Goal: Information Seeking & Learning: Learn about a topic

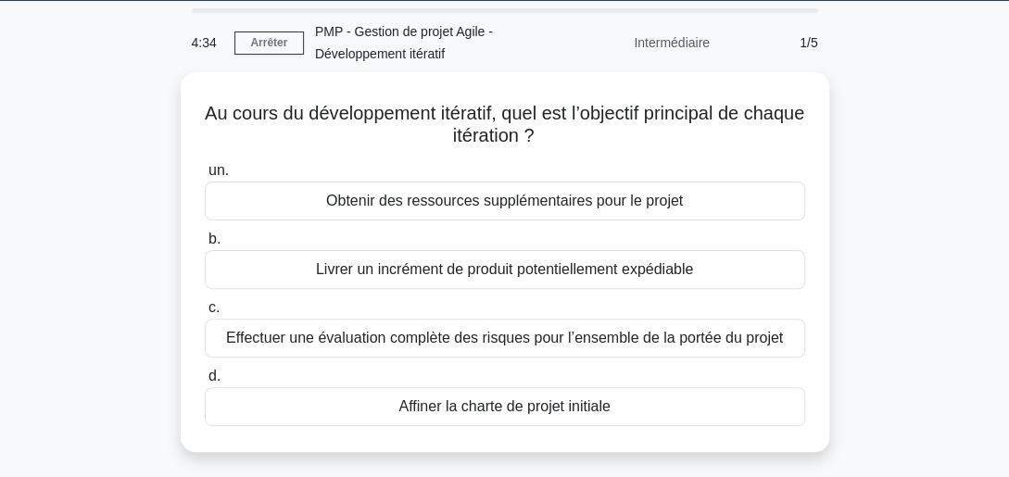
scroll to position [73, 0]
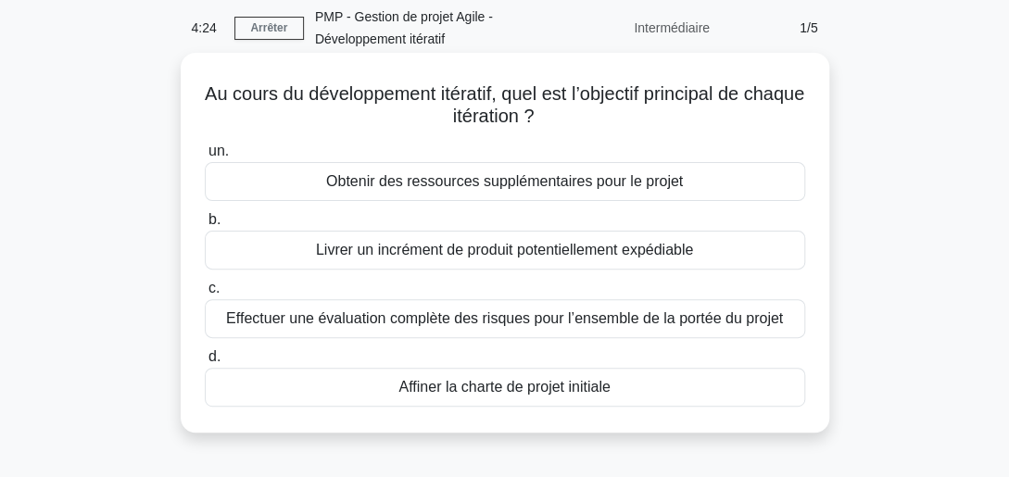
click at [518, 243] on div "Livrer un incrément de produit potentiellement expédiable" at bounding box center [505, 250] width 601 height 39
click at [205, 226] on input "b. Livrer un incrément de produit potentiellement expédiable" at bounding box center [205, 220] width 0 height 12
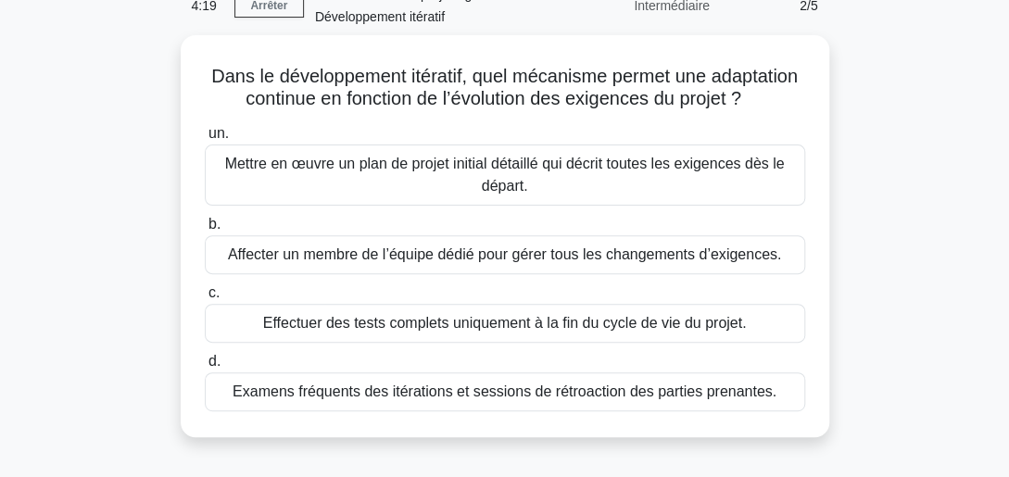
scroll to position [111, 0]
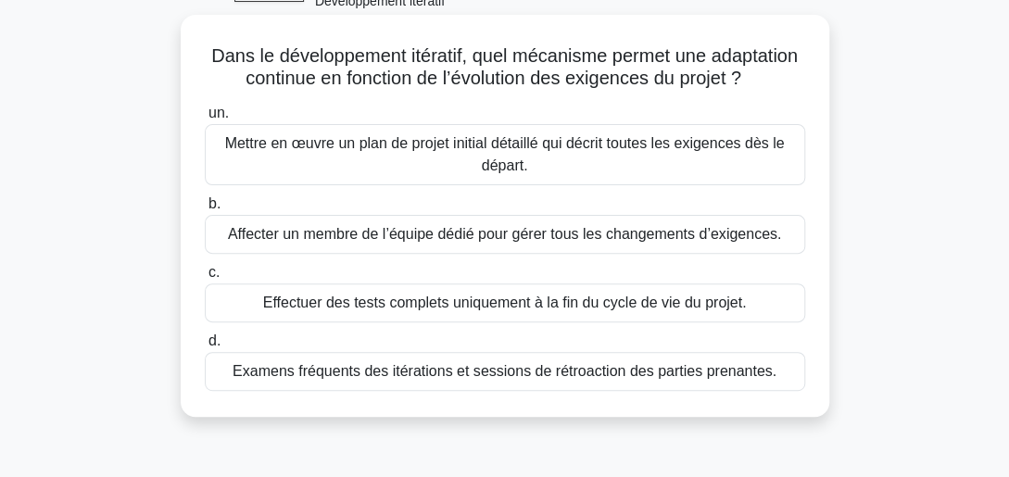
click at [486, 366] on div "Examens fréquents des itérations et sessions de rétroaction des parties prenant…" at bounding box center [505, 371] width 601 height 39
click at [205, 348] on input "d. Examens fréquents des itérations et sessions de rétroaction des parties pren…" at bounding box center [205, 342] width 0 height 12
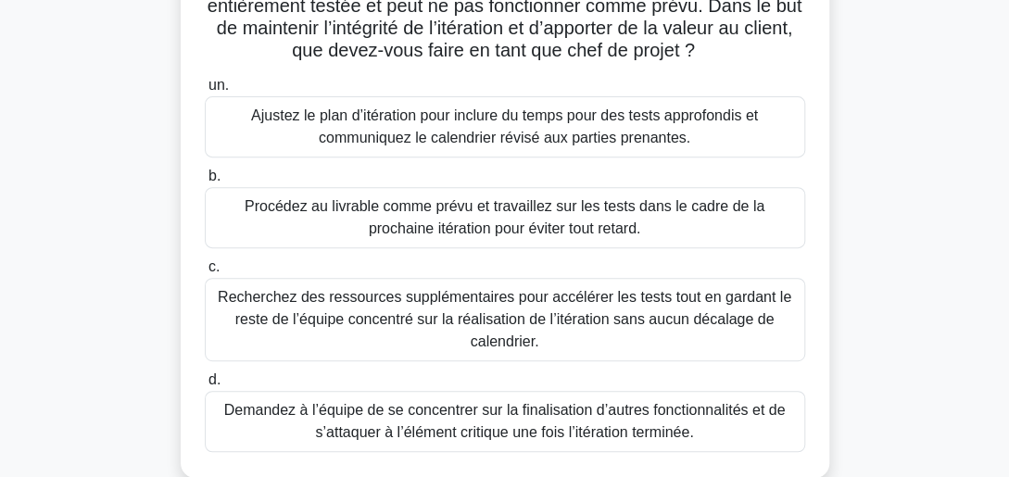
scroll to position [222, 0]
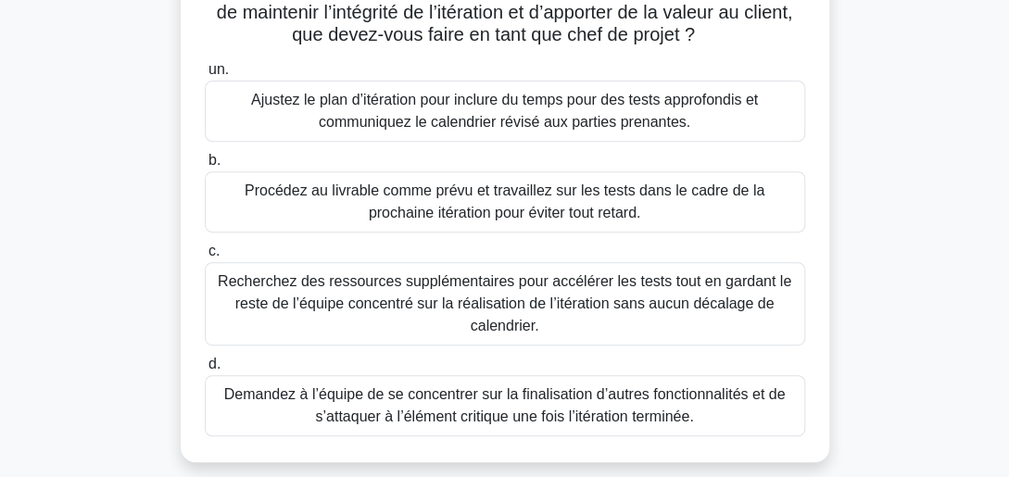
click at [581, 308] on div "Recherchez des ressources supplémentaires pour accélérer les tests tout en gard…" at bounding box center [505, 303] width 601 height 83
click at [205, 258] on input "c. Recherchez des ressources supplémentaires pour accélérer les tests tout en g…" at bounding box center [205, 252] width 0 height 12
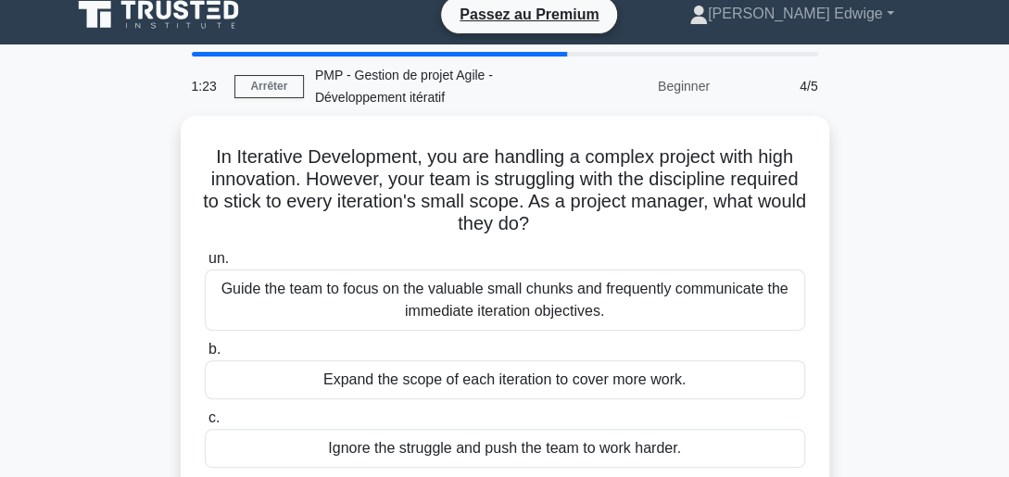
scroll to position [0, 0]
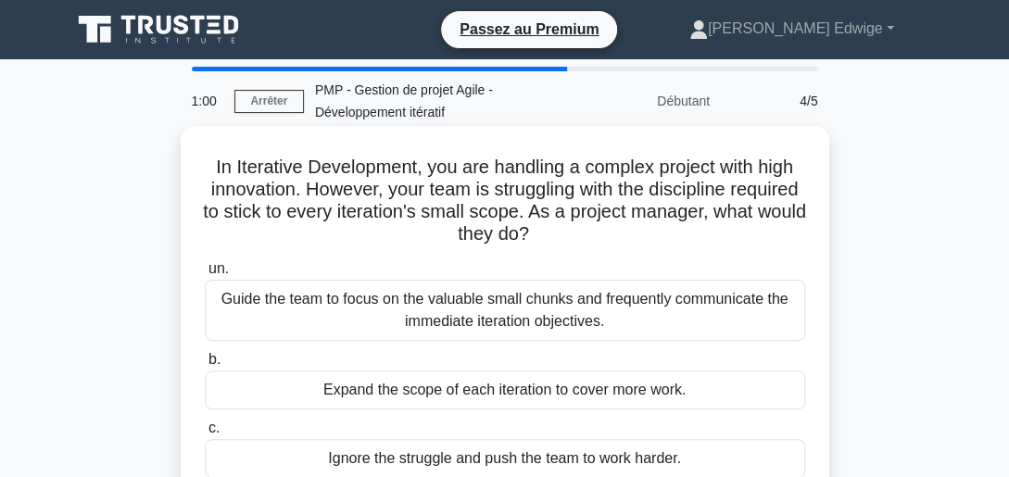
drag, startPoint x: 822, startPoint y: 254, endPoint x: 666, endPoint y: 254, distance: 155.7
click at [666, 254] on div "In Iterative Development, you are handling a complex project with high innovati…" at bounding box center [505, 349] width 634 height 432
drag, startPoint x: 666, startPoint y: 254, endPoint x: 626, endPoint y: 258, distance: 41.0
click at [626, 258] on div "un. Guide the team to focus on the valuable small chunks and frequently communi…" at bounding box center [505, 402] width 623 height 297
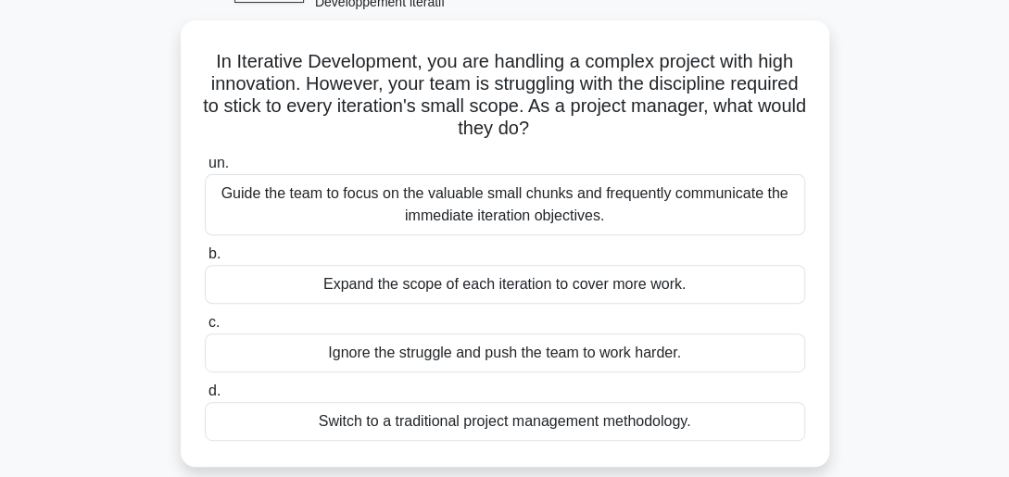
scroll to position [111, 0]
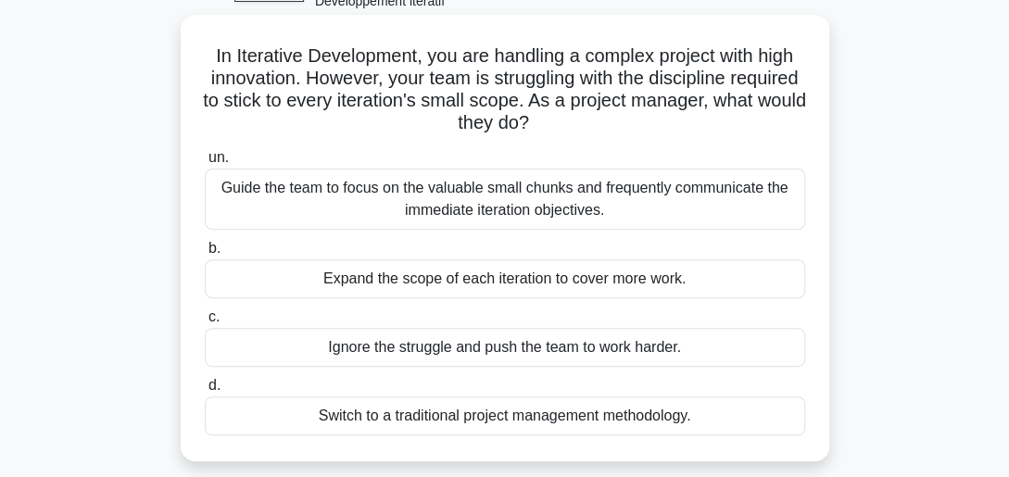
click at [575, 187] on div "Guide the team to focus on the valuable small chunks and frequently communicate…" at bounding box center [505, 199] width 601 height 61
click at [205, 164] on input "un. Guide the team to focus on the valuable small chunks and frequently communi…" at bounding box center [205, 158] width 0 height 12
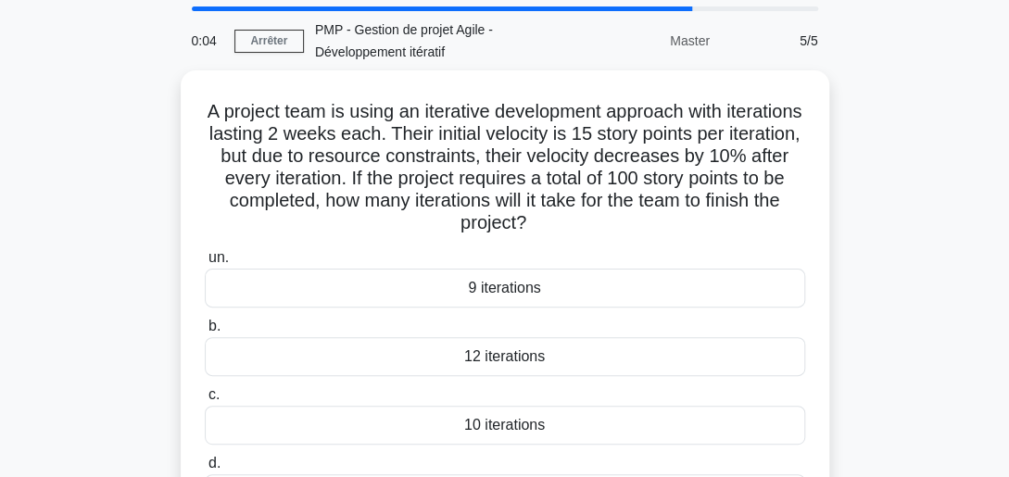
scroll to position [66, 0]
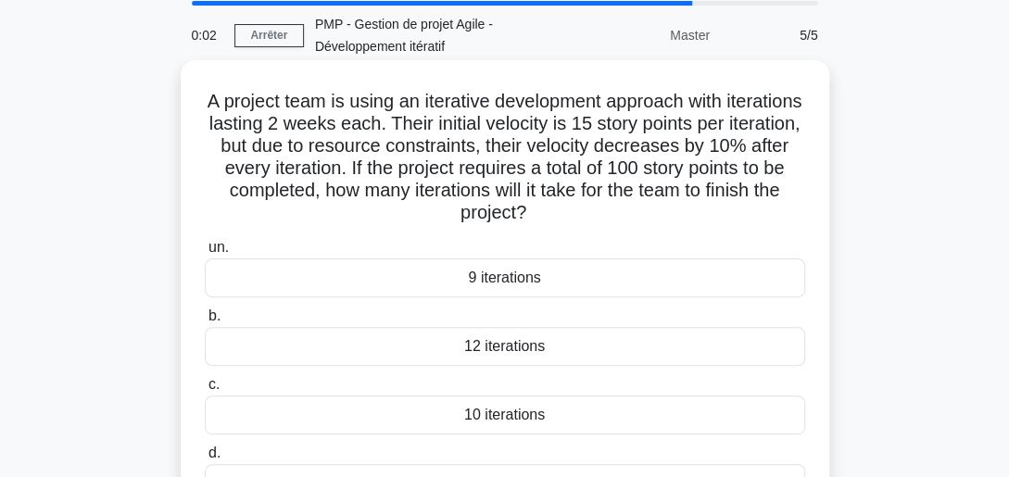
click at [500, 404] on div "10 iterations" at bounding box center [505, 415] width 601 height 39
click at [205, 391] on input "c. 10 iterations" at bounding box center [205, 385] width 0 height 12
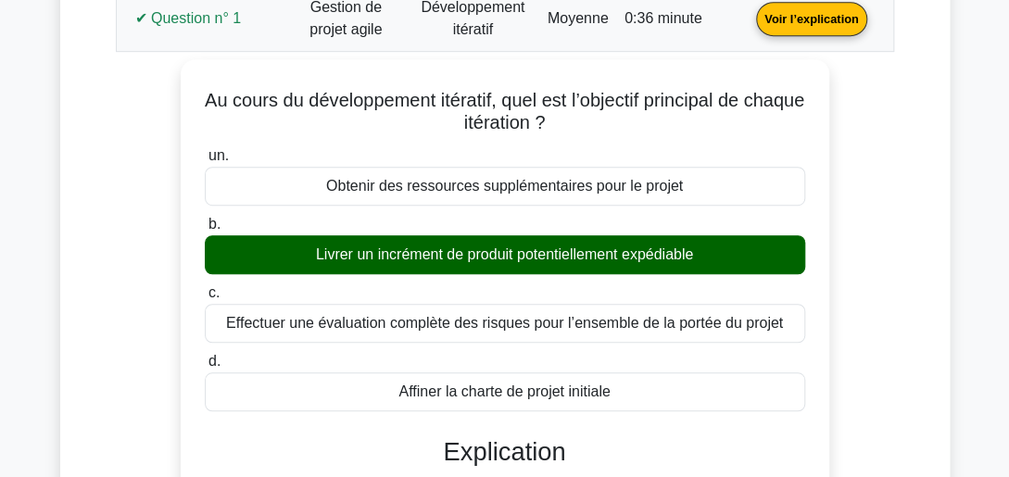
scroll to position [334, 0]
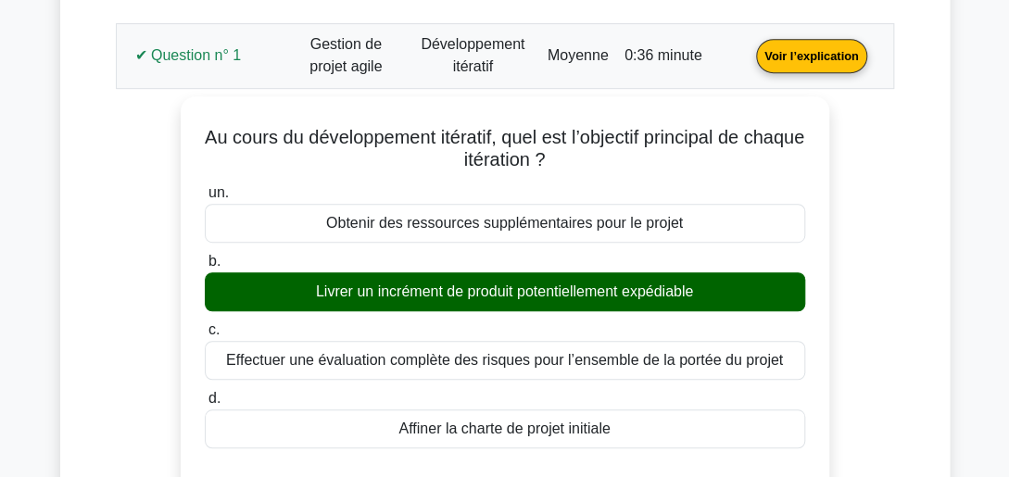
click at [829, 47] on link "Voir l’explication" at bounding box center [811, 55] width 125 height 16
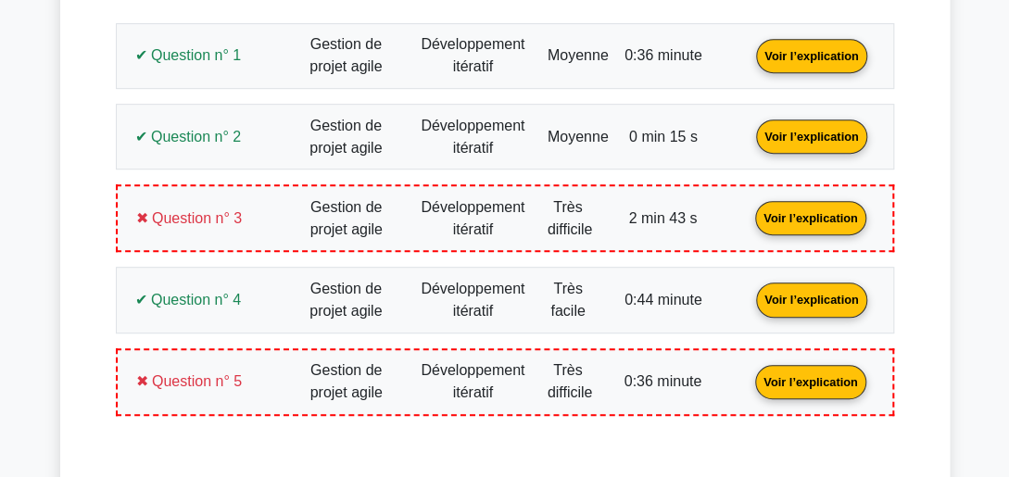
click at [798, 135] on link "Voir l’explication" at bounding box center [811, 136] width 125 height 16
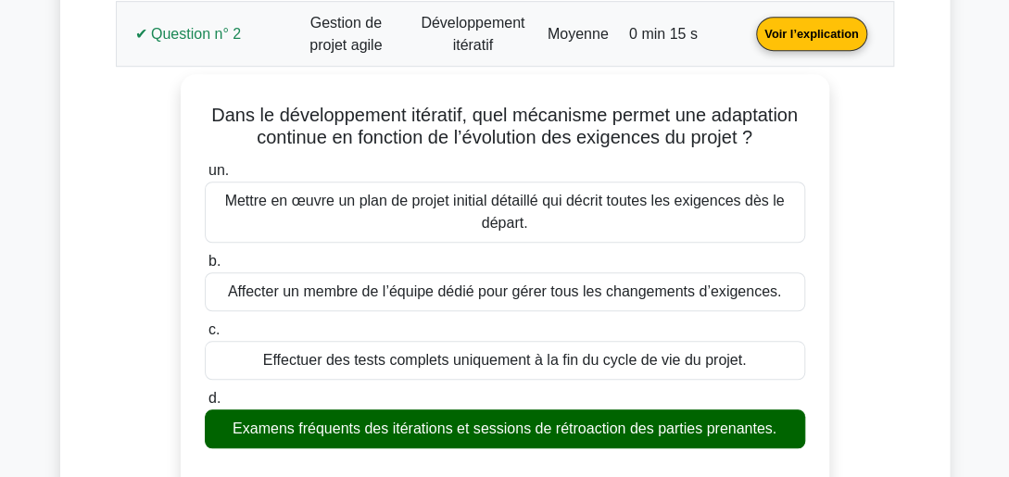
scroll to position [392, 0]
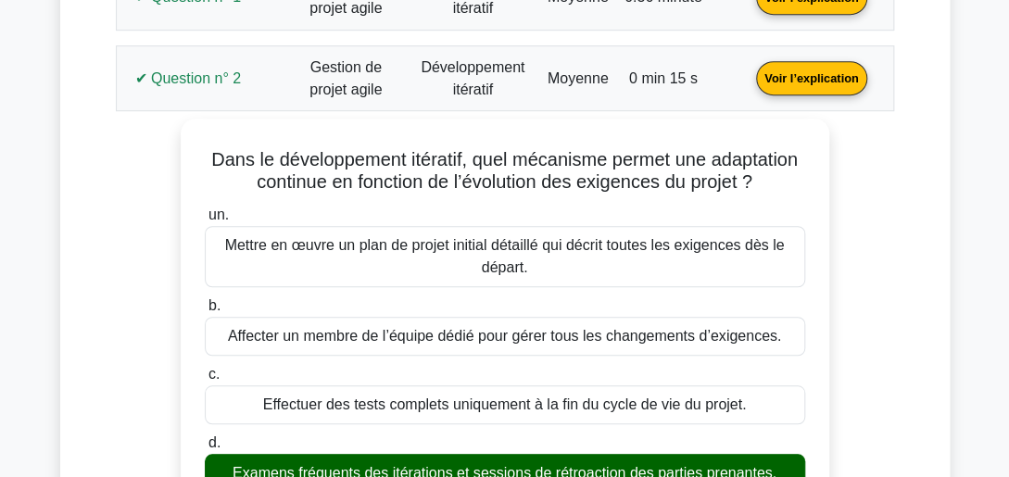
click at [836, 85] on link "Voir l’explication" at bounding box center [811, 78] width 125 height 16
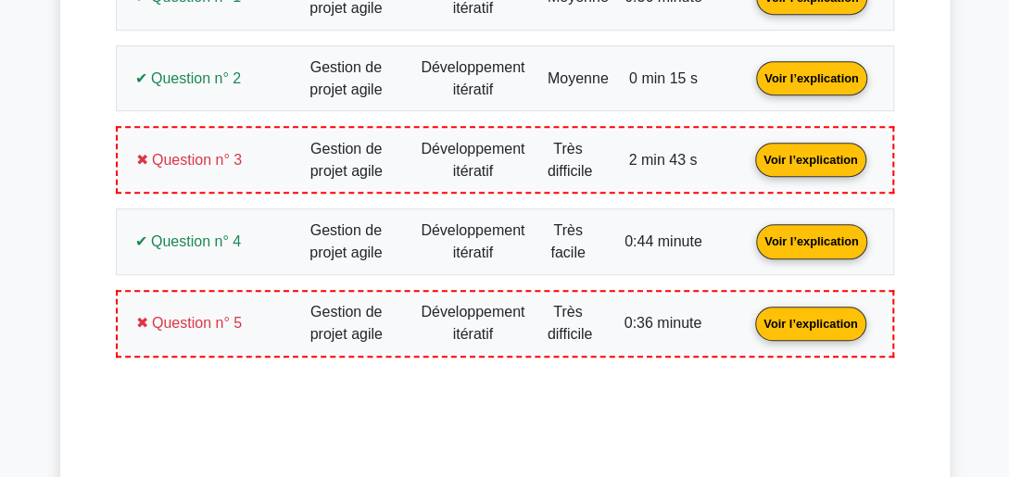
click at [826, 153] on link "Voir l’explication" at bounding box center [810, 159] width 125 height 16
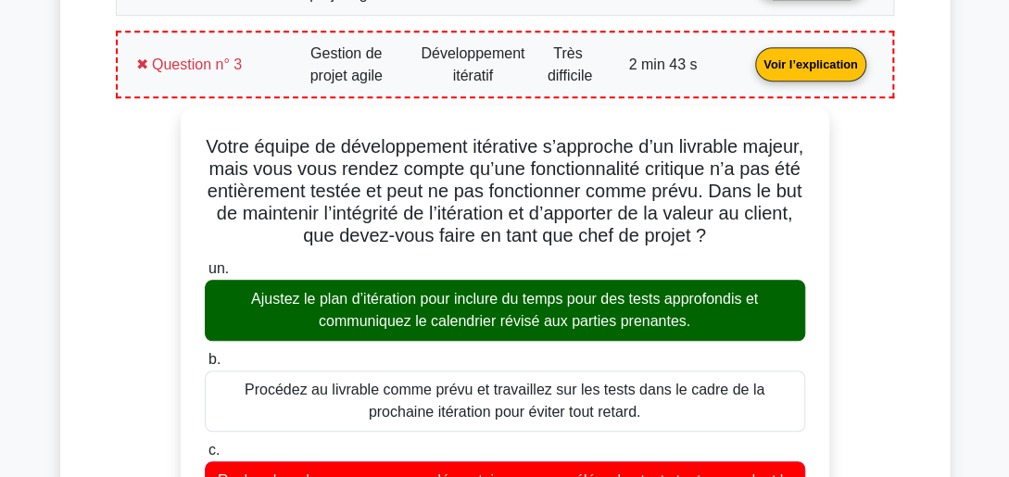
scroll to position [458, 0]
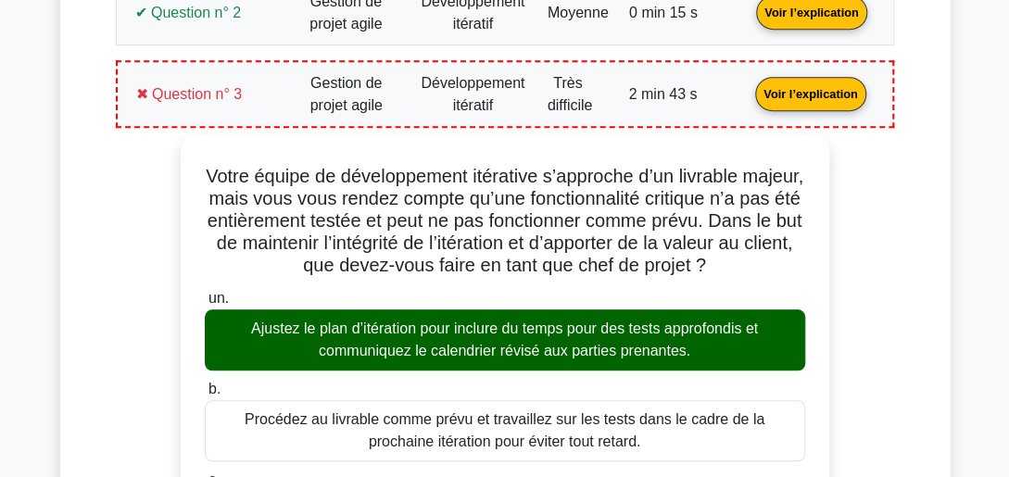
click at [796, 95] on link "Voir l’explication" at bounding box center [810, 93] width 125 height 16
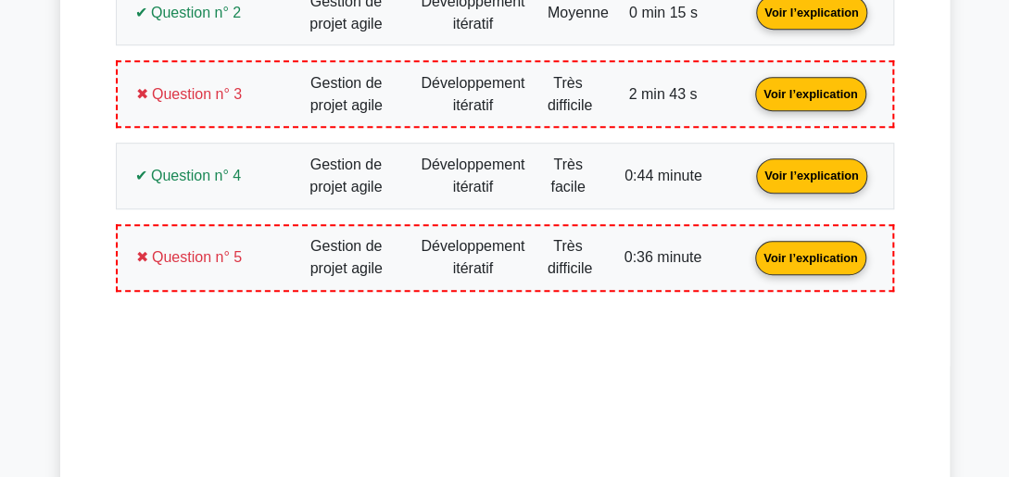
click at [802, 171] on link "Voir l’explication" at bounding box center [811, 175] width 125 height 16
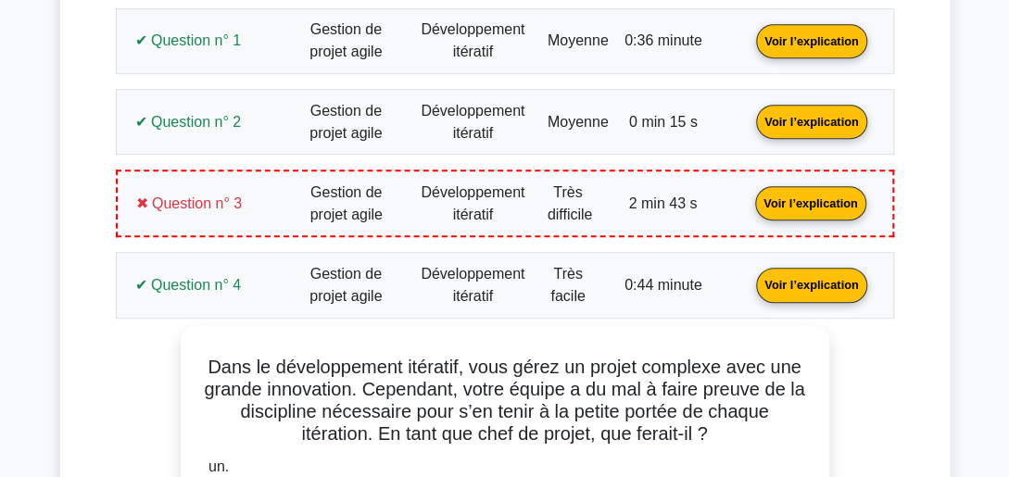
scroll to position [399, 0]
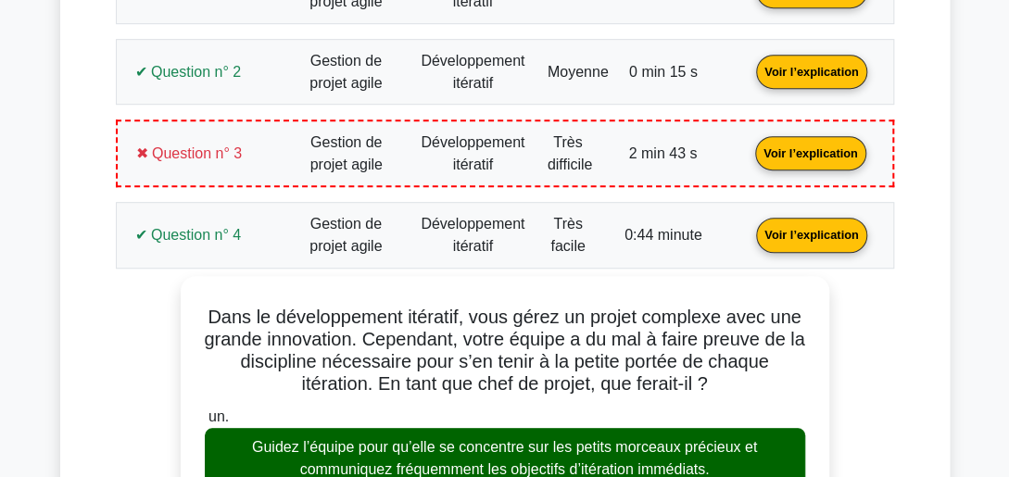
click at [806, 226] on link "Voir l’explication" at bounding box center [811, 234] width 125 height 16
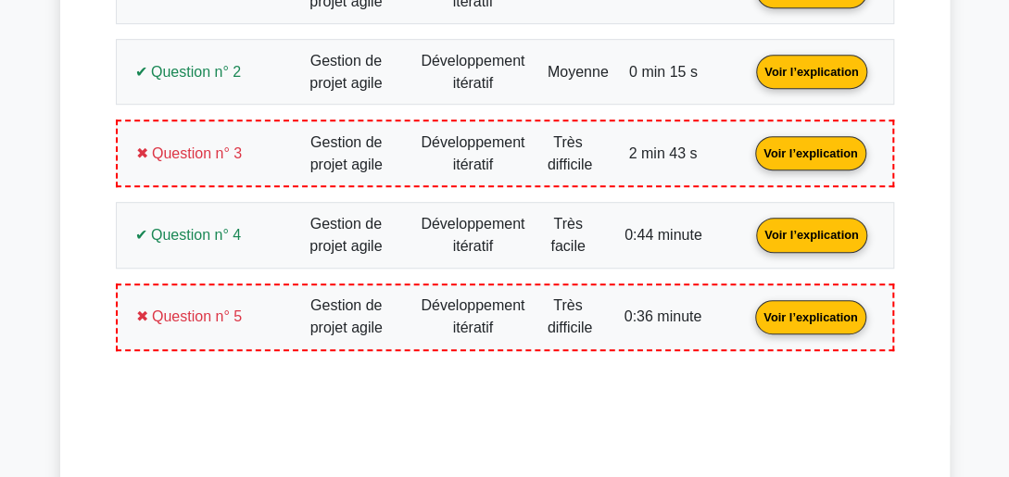
click at [787, 322] on link "Voir l’explication" at bounding box center [810, 316] width 125 height 16
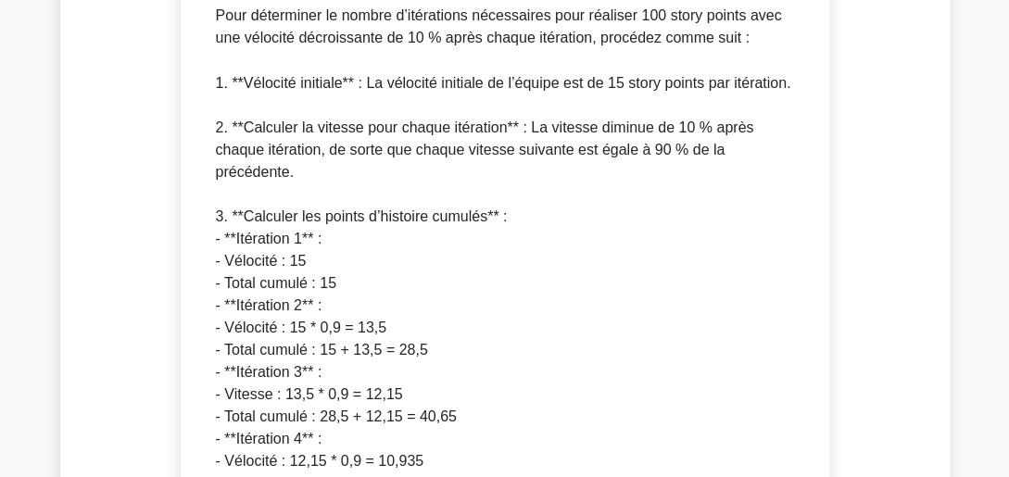
scroll to position [1278, 0]
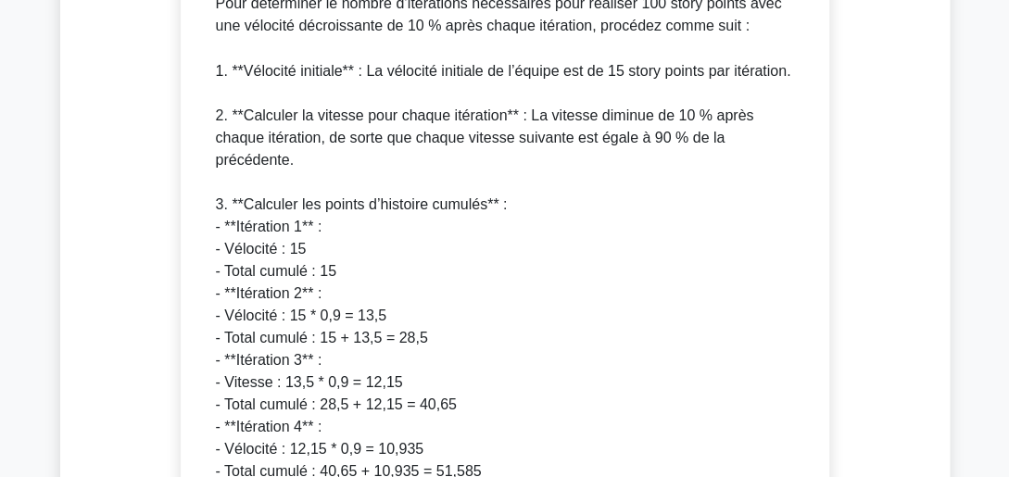
scroll to position [1240, 0]
